Goal: Find specific page/section: Find specific page/section

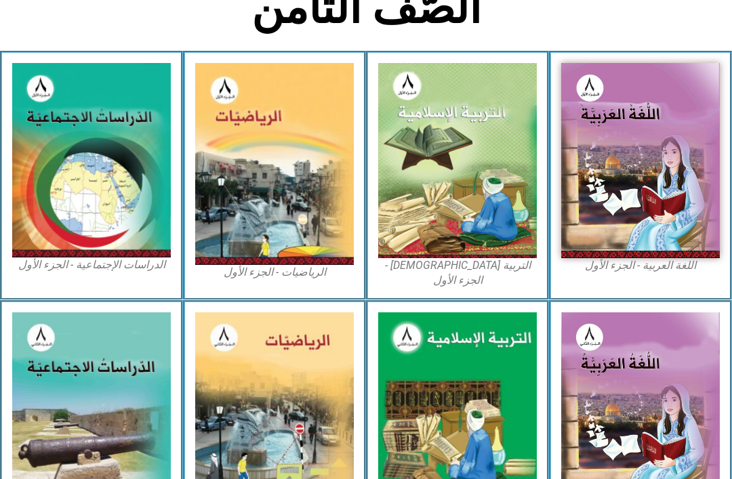
scroll to position [335, 0]
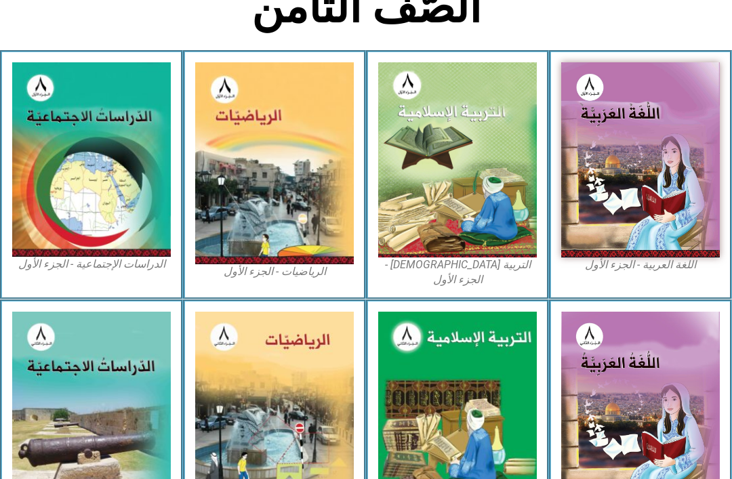
click at [493, 188] on img at bounding box center [457, 159] width 159 height 195
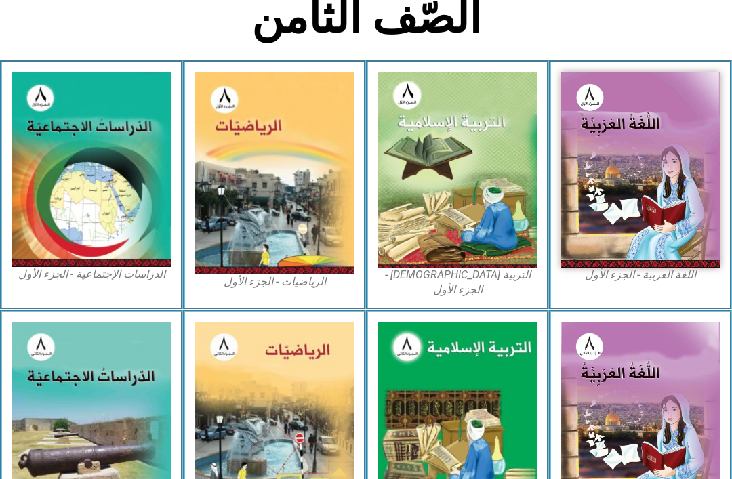
scroll to position [343, 0]
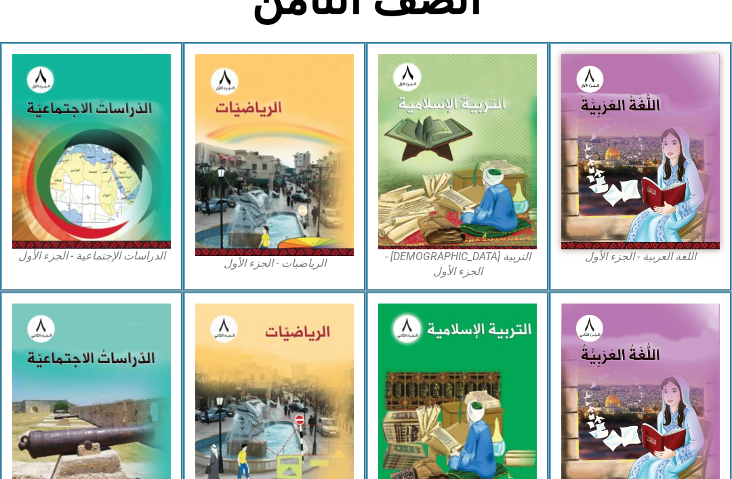
click at [658, 183] on img at bounding box center [640, 151] width 159 height 195
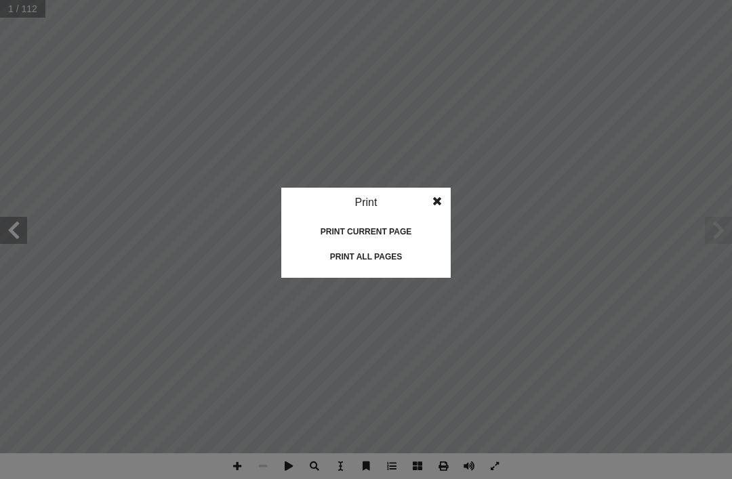
click at [392, 264] on div "Print all pages" at bounding box center [366, 257] width 136 height 22
click at [373, 259] on div "Print all pages" at bounding box center [366, 257] width 136 height 22
